Goal: Task Accomplishment & Management: Manage account settings

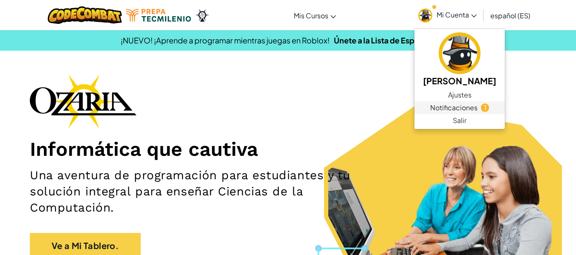
click at [455, 106] on span "Notificaciones" at bounding box center [453, 108] width 47 height 10
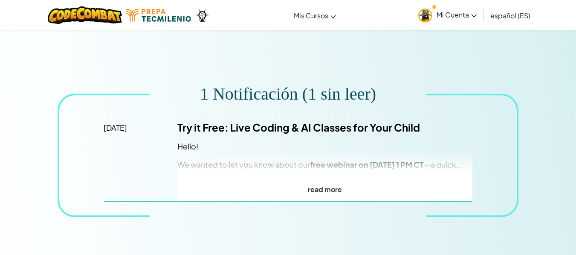
click at [453, 19] on link "Mi Cuenta" at bounding box center [447, 15] width 67 height 27
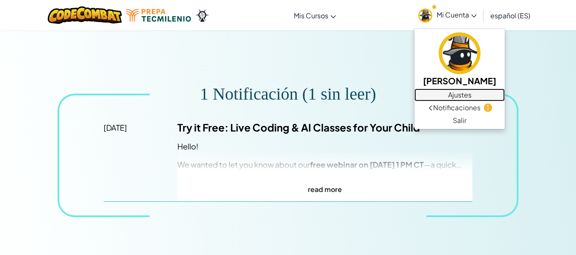
click at [444, 96] on link "Ajustes" at bounding box center [459, 95] width 90 height 13
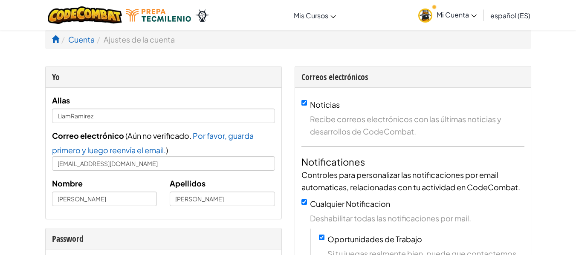
type input "[EMAIL_ADDRESS][DOMAIN_NAME]"
click at [459, 13] on span "Mi Cuenta" at bounding box center [456, 14] width 40 height 9
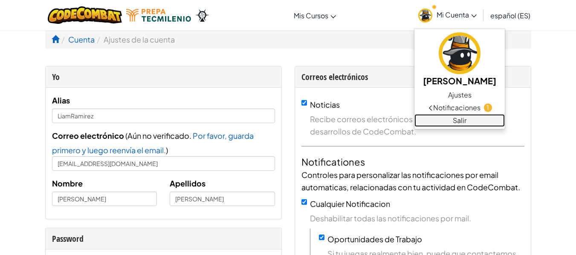
click at [445, 119] on link "Salir" at bounding box center [459, 120] width 90 height 13
